Goal: Check status

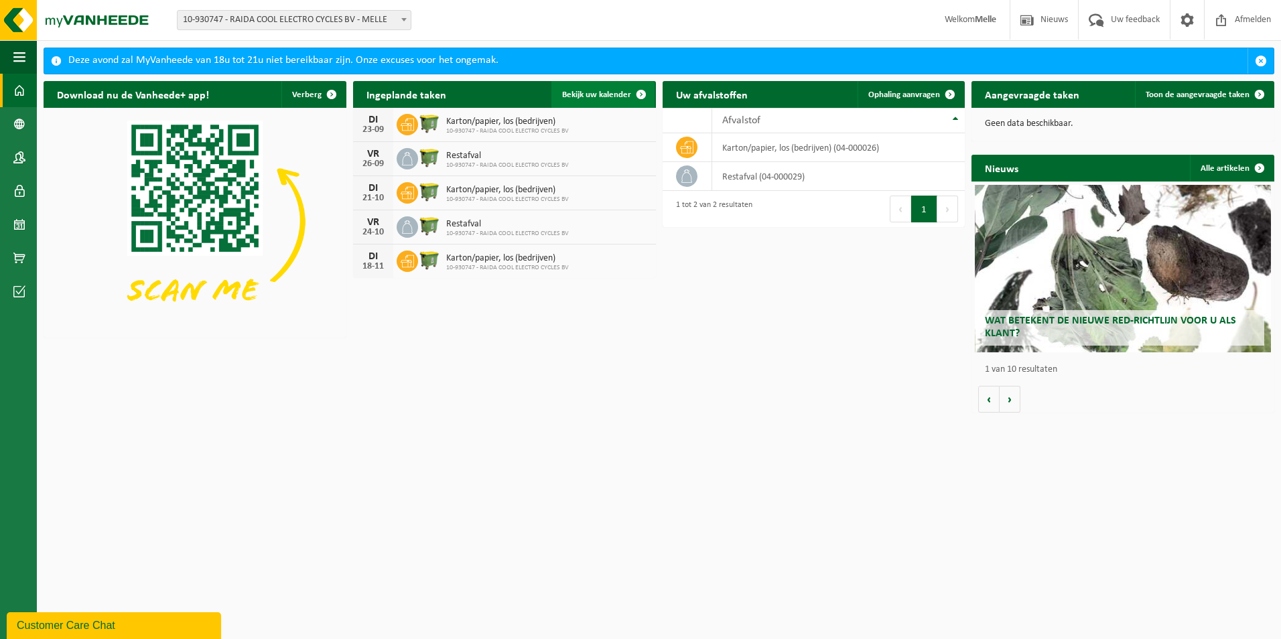
click at [643, 96] on span at bounding box center [641, 94] width 27 height 27
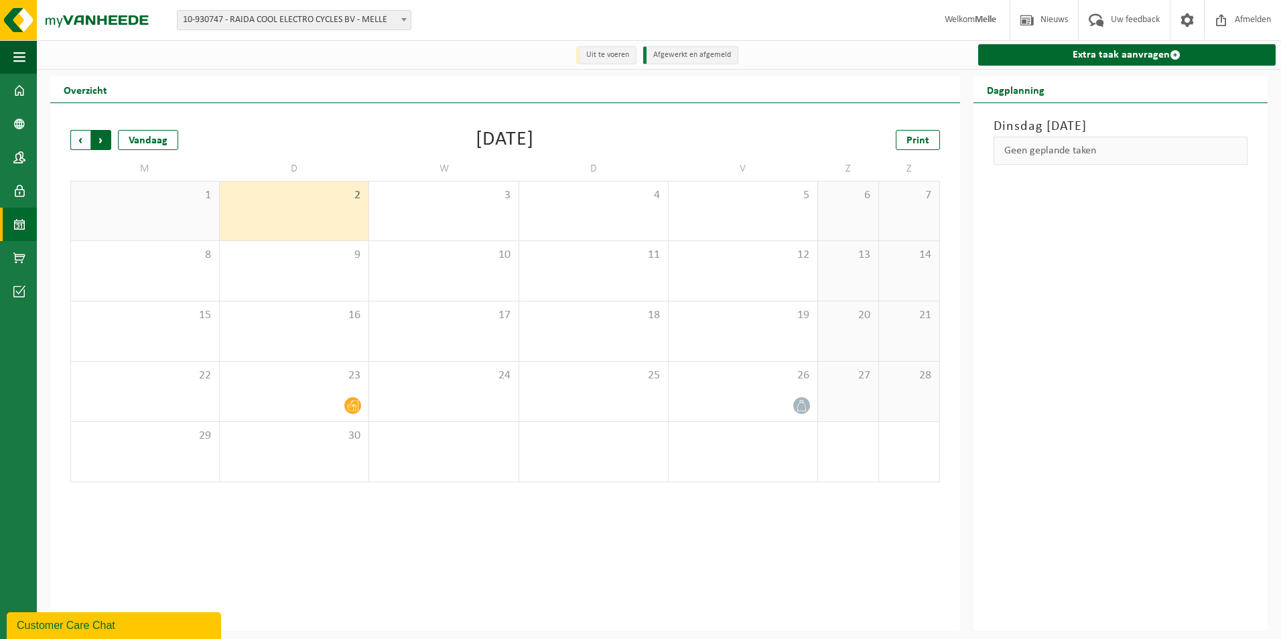
click at [86, 142] on span "Vorige" at bounding box center [80, 140] width 20 height 20
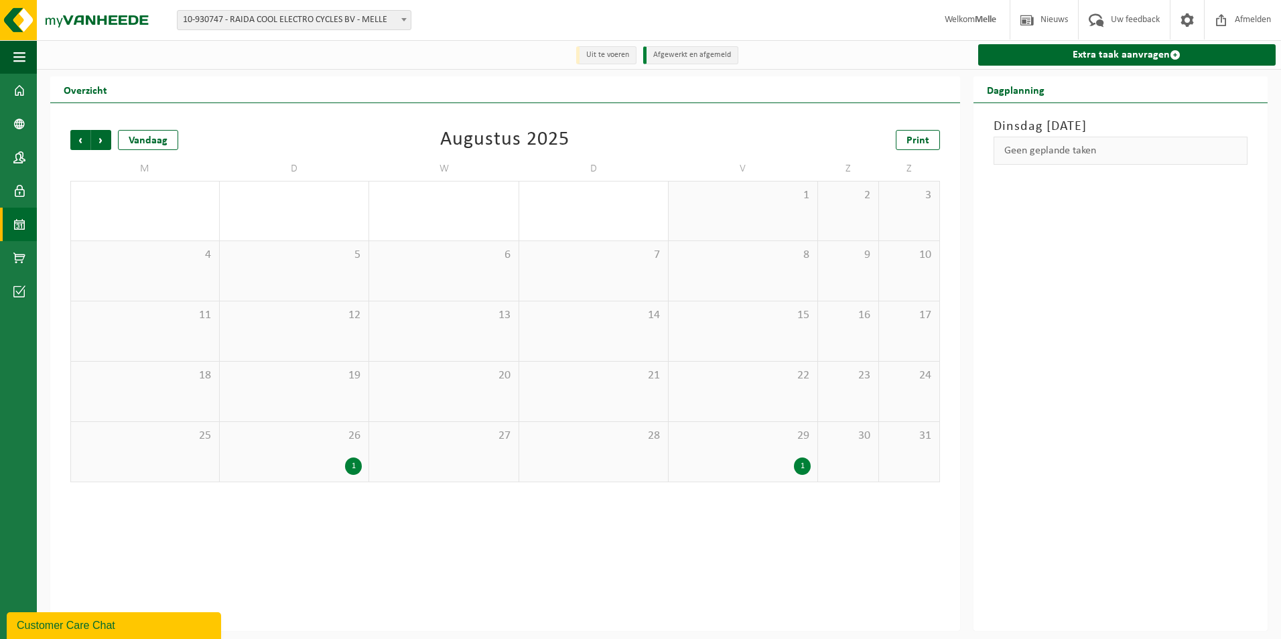
click at [86, 142] on span "Vorige" at bounding box center [80, 140] width 20 height 20
click at [289, 472] on div "29" at bounding box center [294, 452] width 149 height 60
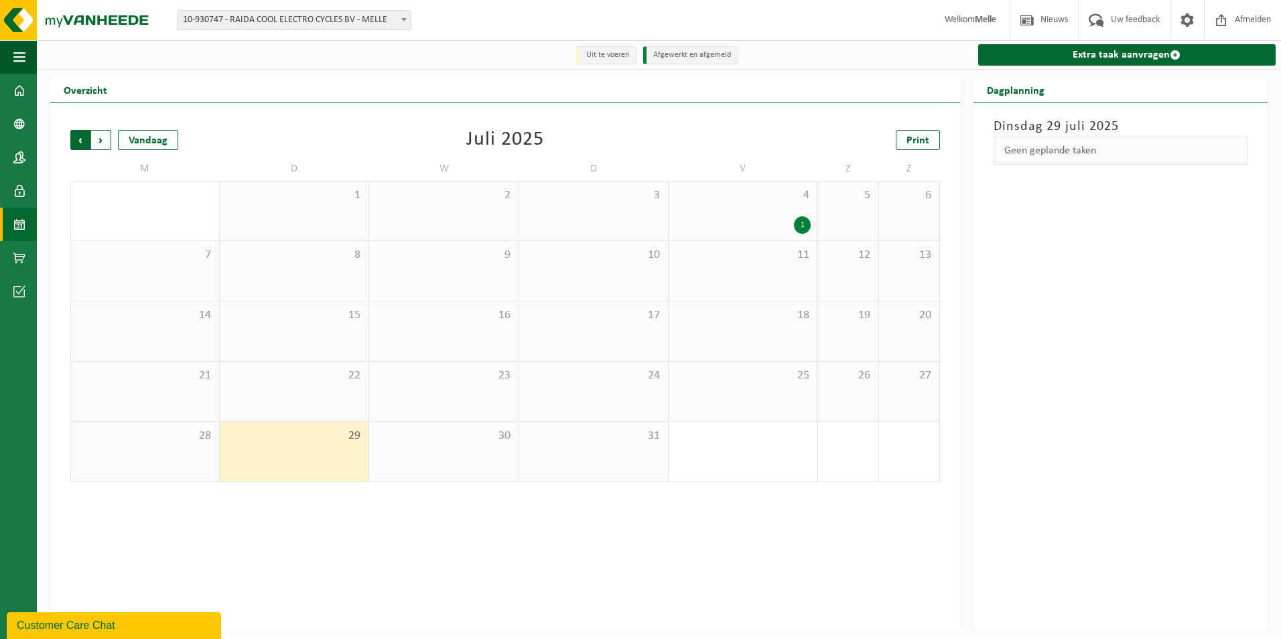
click at [103, 144] on span "Volgende" at bounding box center [101, 140] width 20 height 20
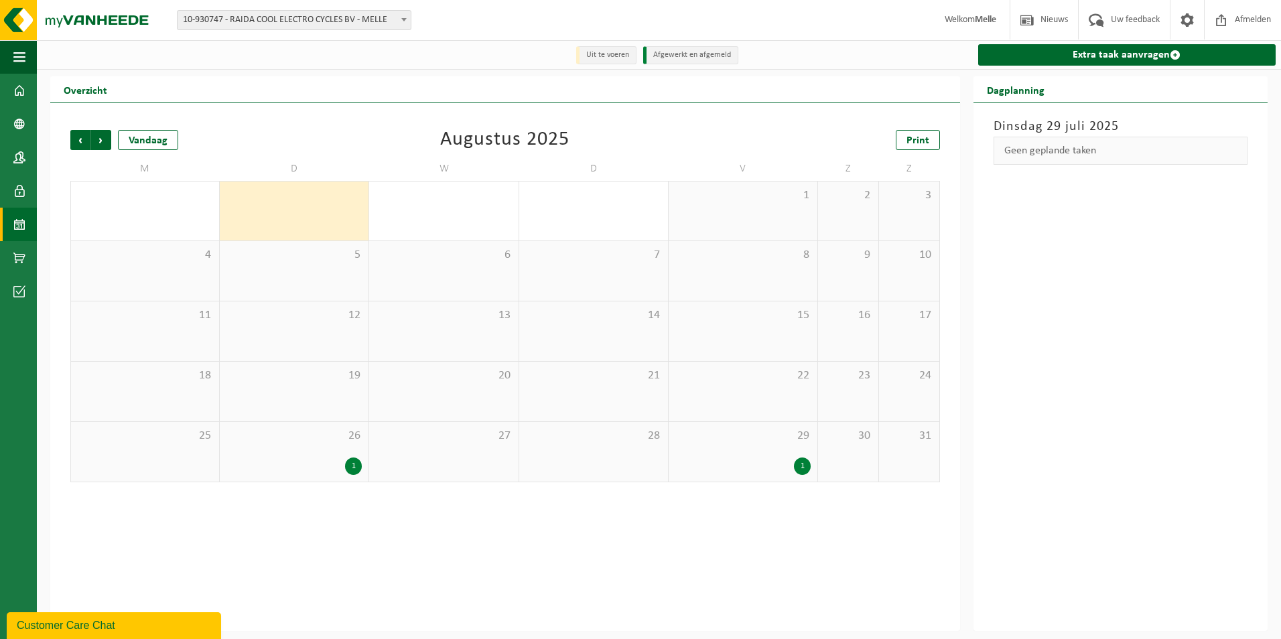
click at [326, 459] on div "1" at bounding box center [293, 466] width 135 height 17
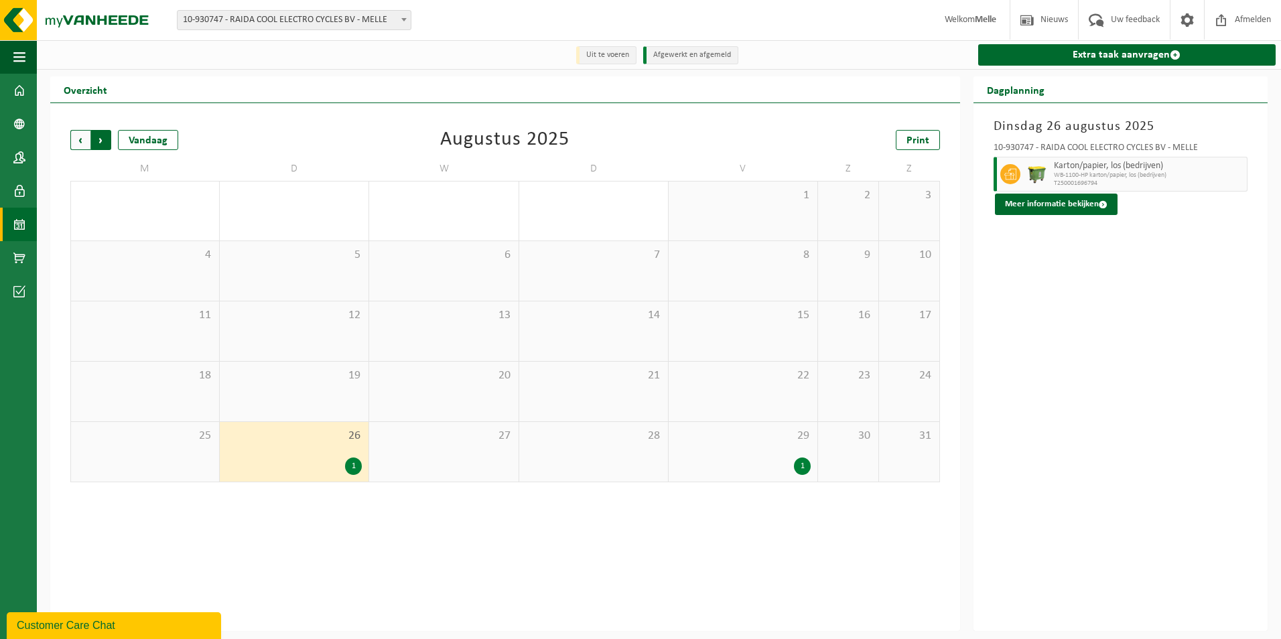
click at [77, 142] on span "Vorige" at bounding box center [80, 140] width 20 height 20
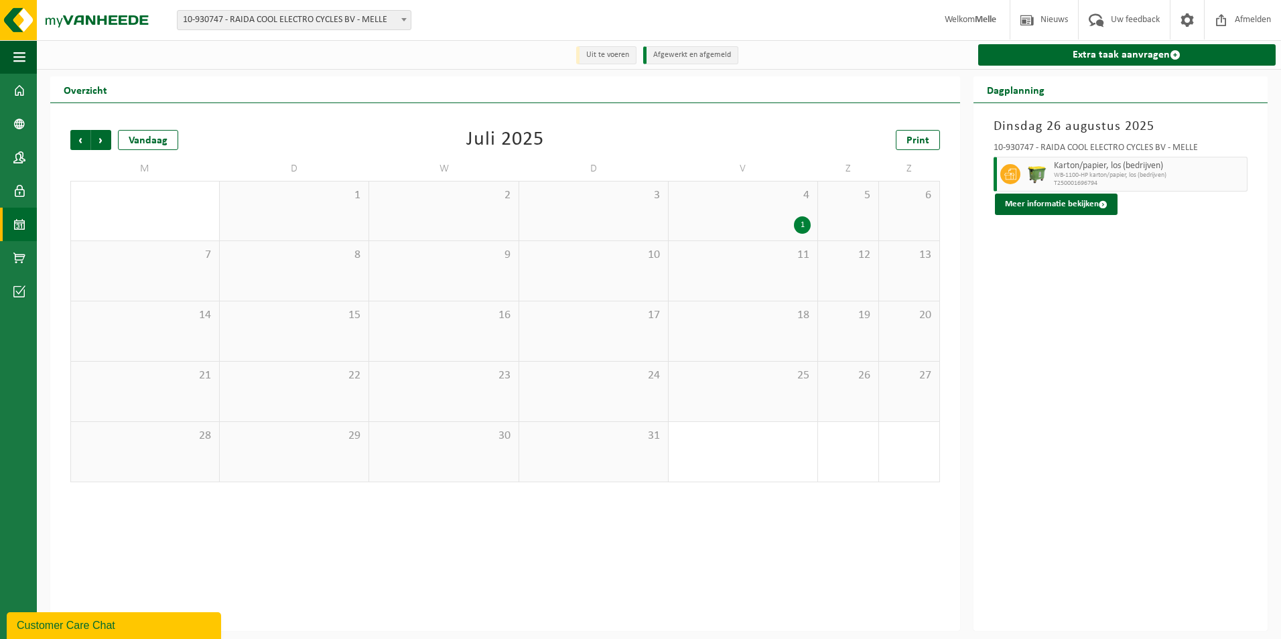
click at [281, 222] on div "1" at bounding box center [294, 211] width 149 height 59
